Goal: Information Seeking & Learning: Learn about a topic

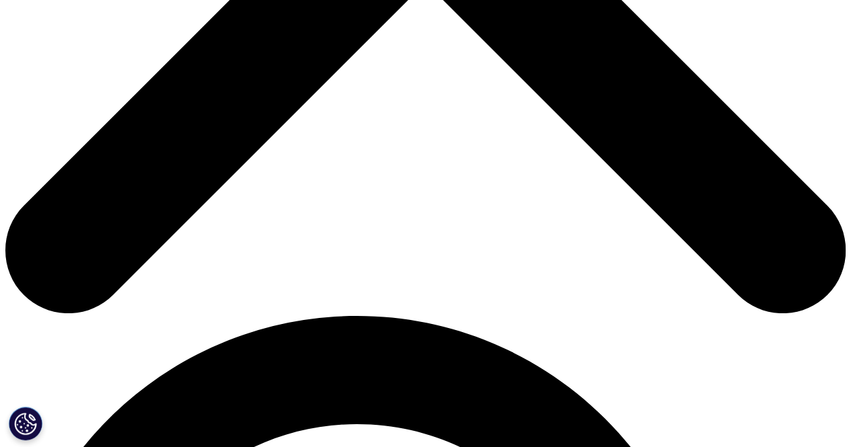
scroll to position [471, 0]
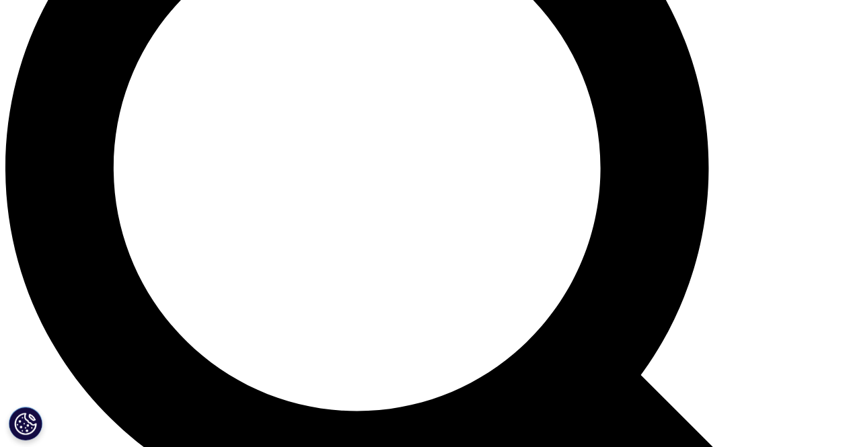
scroll to position [1077, 0]
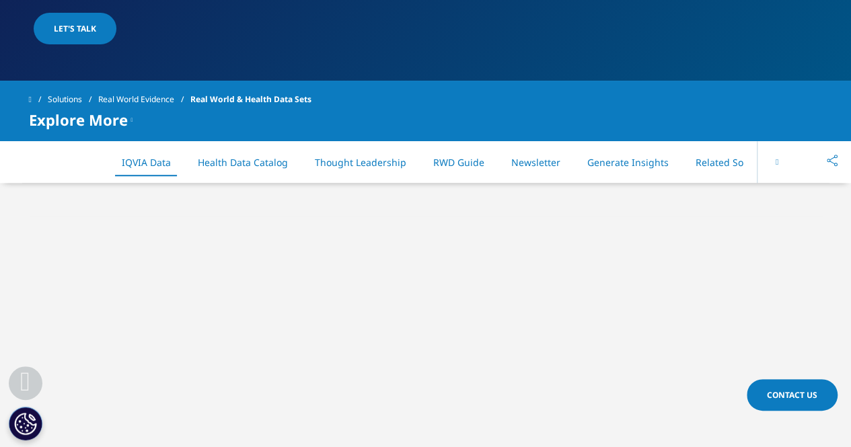
scroll to position [471, 0]
